Goal: Task Accomplishment & Management: Use online tool/utility

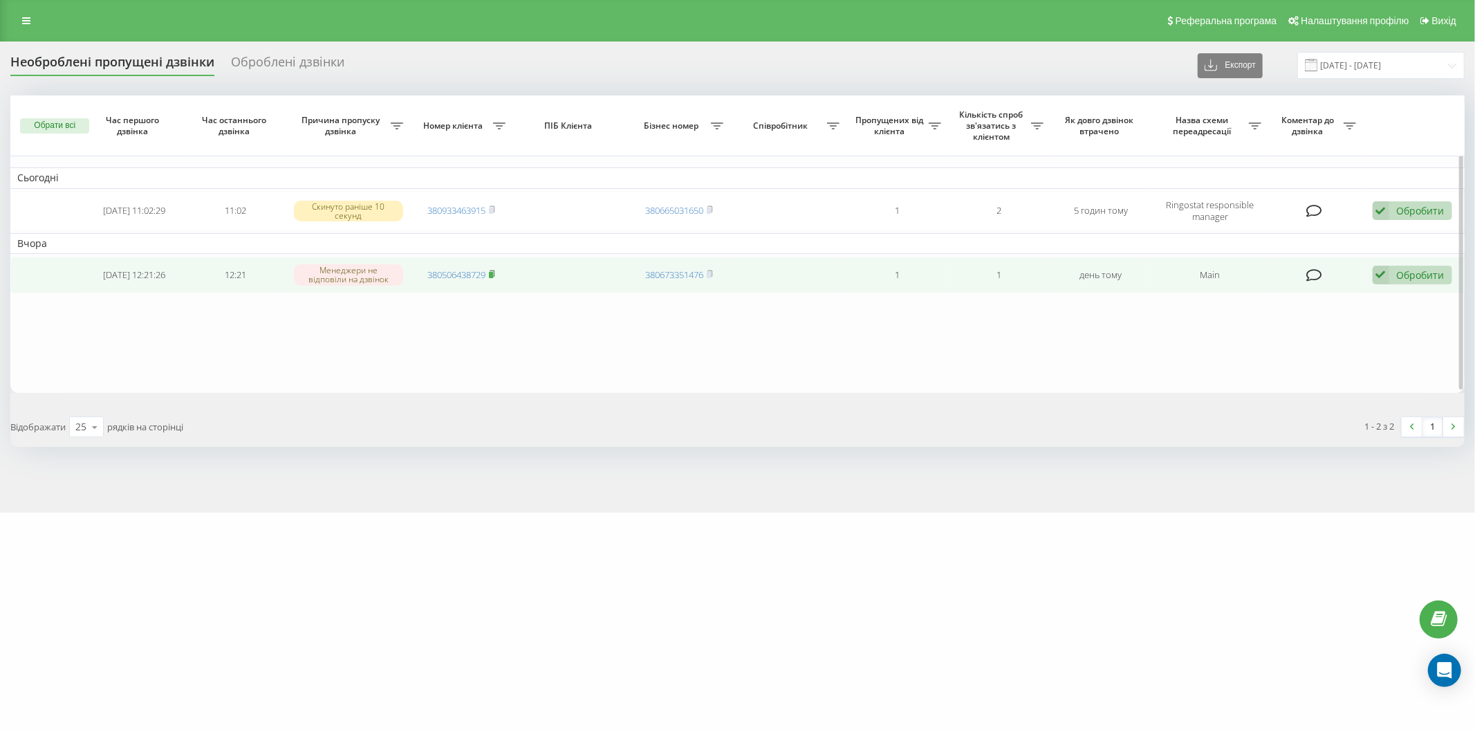
click at [493, 273] on rect at bounding box center [491, 275] width 4 height 6
click at [451, 271] on link "380506438729" at bounding box center [456, 274] width 58 height 12
click at [1435, 268] on div "Обробити" at bounding box center [1421, 274] width 48 height 13
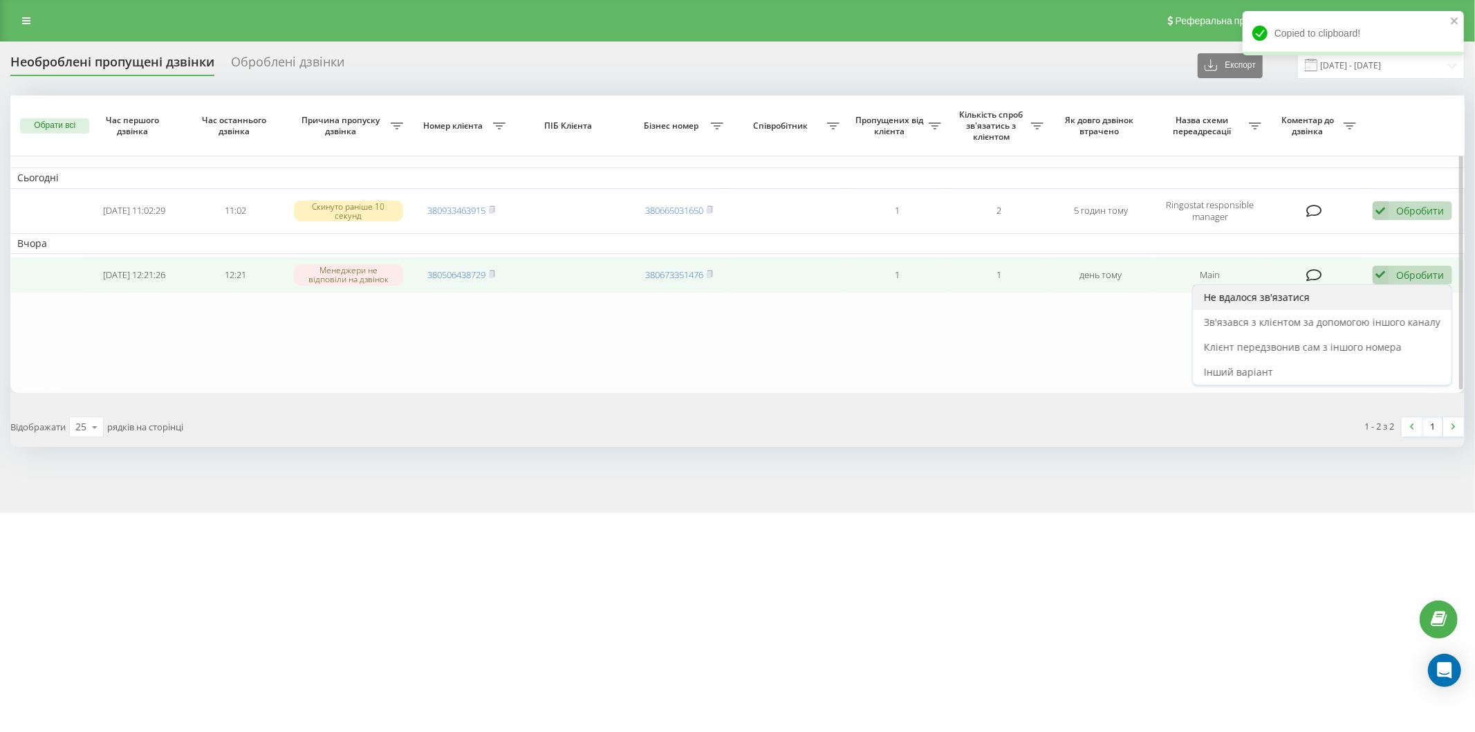
click at [1301, 298] on span "Не вдалося зв'язатися" at bounding box center [1257, 297] width 106 height 13
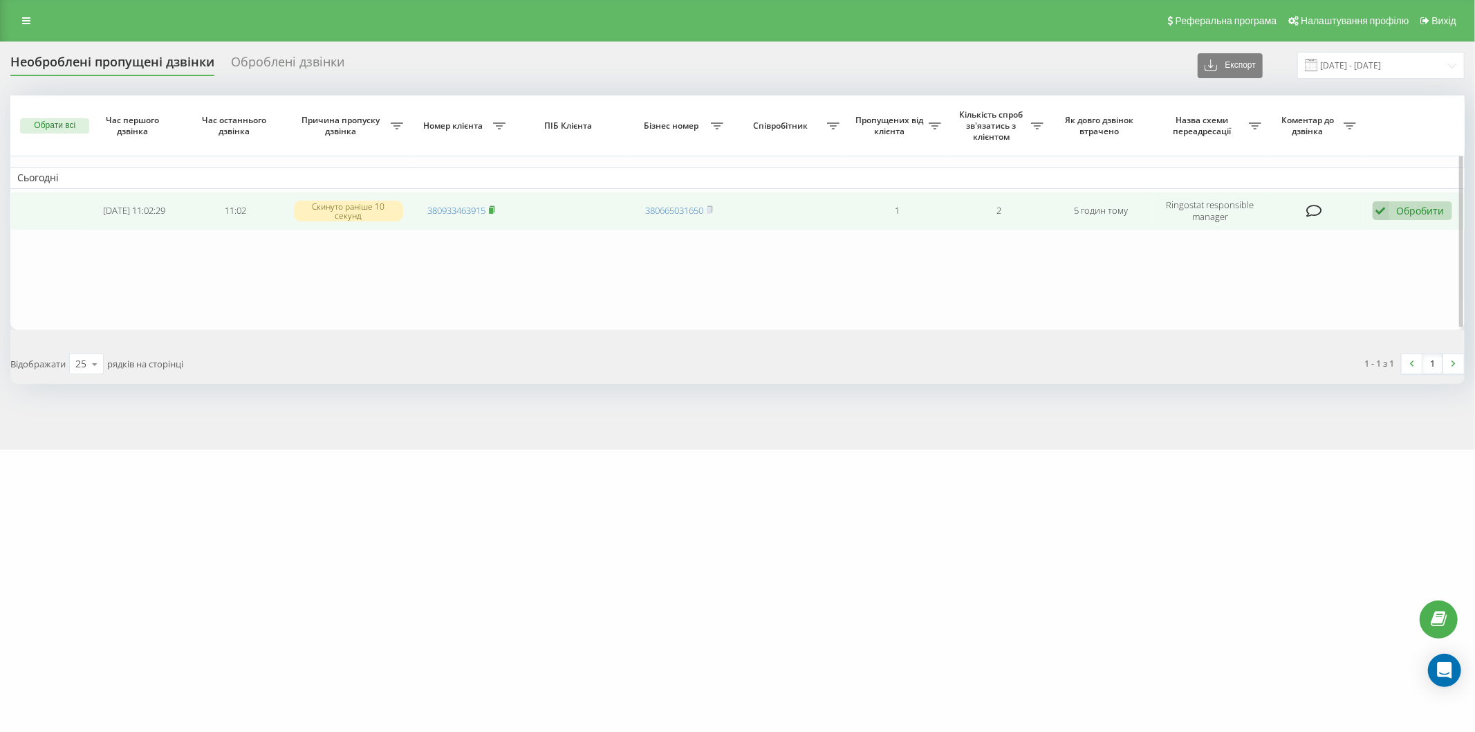
click at [495, 210] on icon at bounding box center [492, 209] width 6 height 8
click at [1433, 212] on div "Обробити" at bounding box center [1421, 210] width 48 height 13
click at [1306, 252] on span "Зв'язався з клієнтом за допомогою іншого каналу" at bounding box center [1322, 257] width 237 height 13
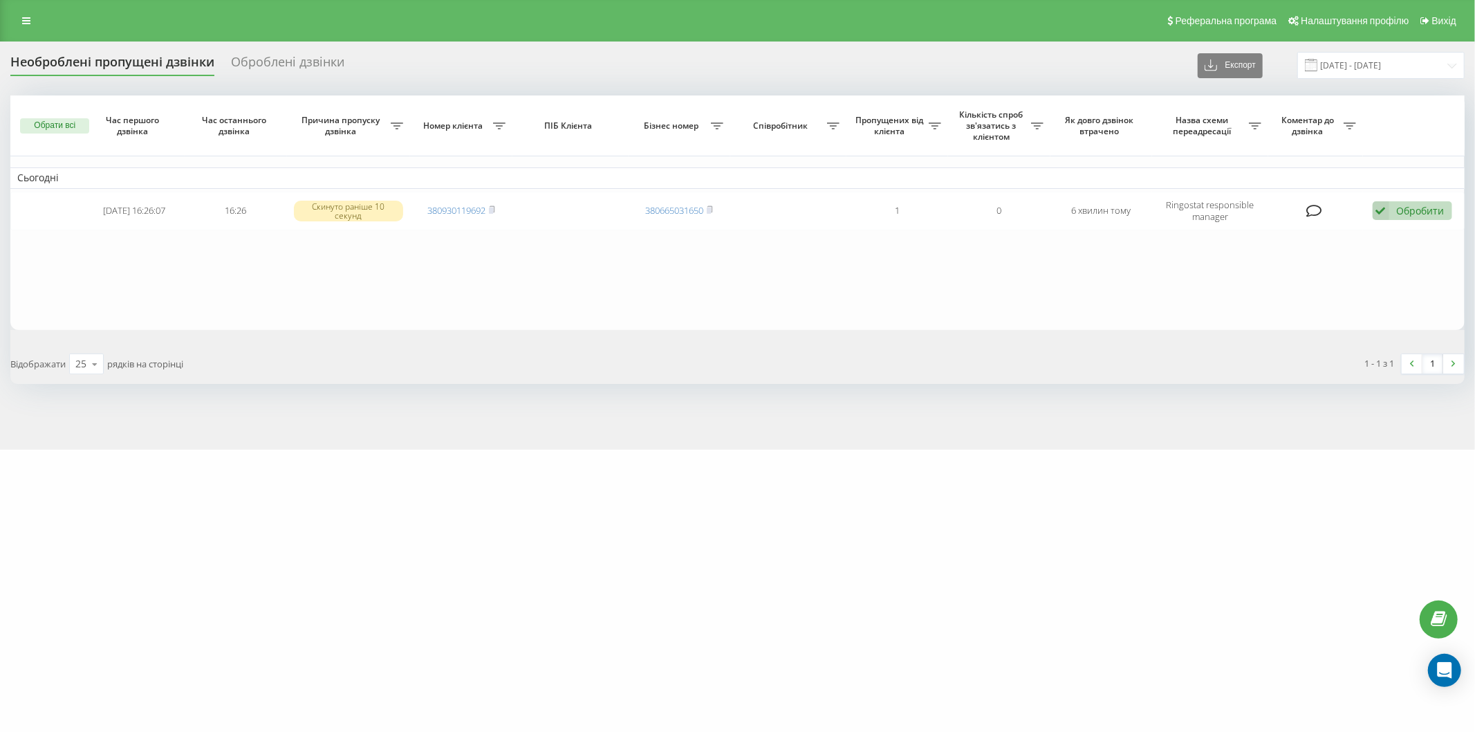
click at [497, 210] on td "380930119692" at bounding box center [461, 211] width 102 height 39
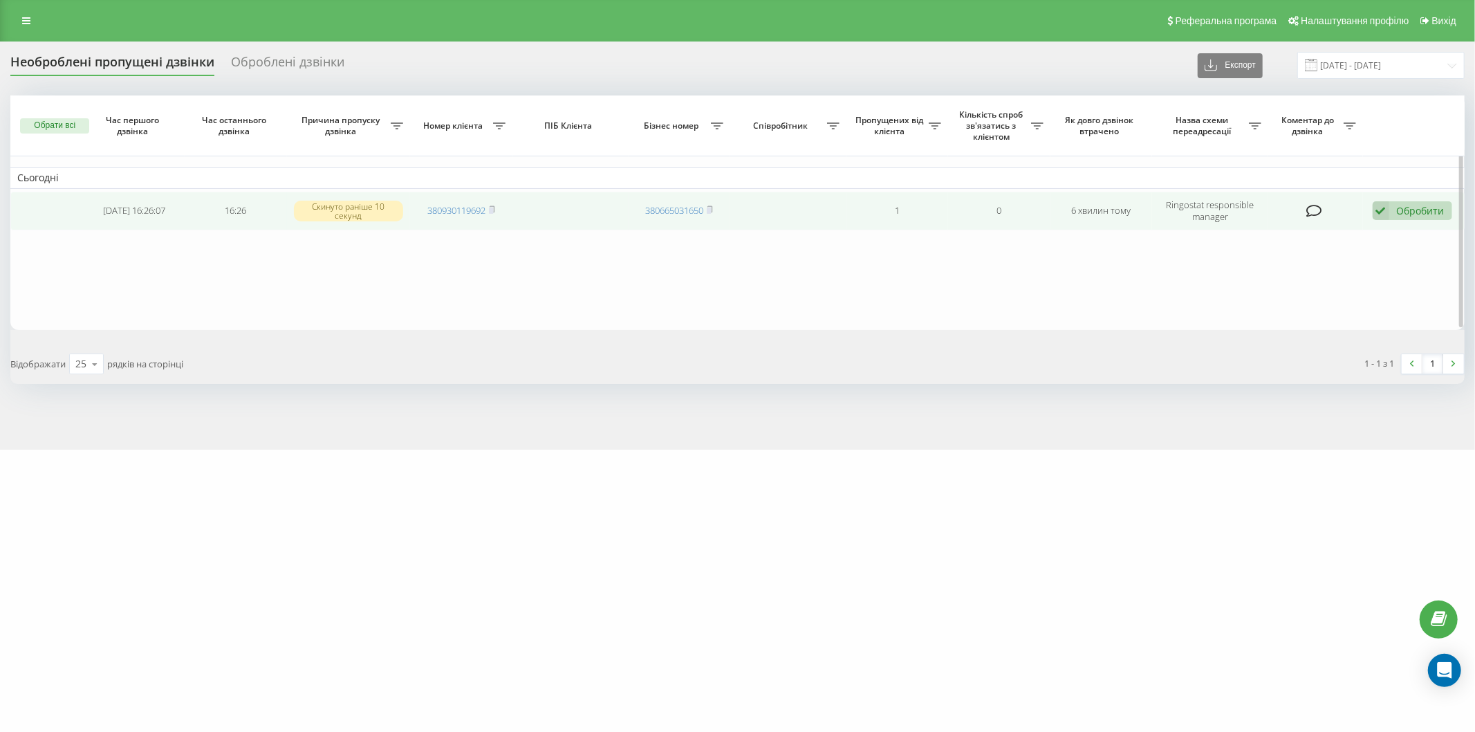
click at [1381, 209] on icon at bounding box center [1381, 210] width 17 height 19
click at [1292, 255] on span "Зв'язався з клієнтом за допомогою іншого каналу" at bounding box center [1322, 257] width 237 height 13
